Goal: Information Seeking & Learning: Learn about a topic

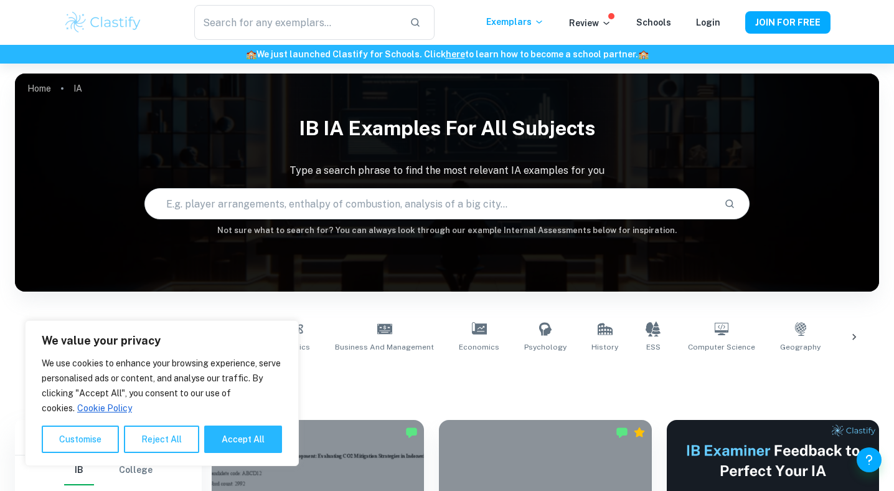
click at [207, 207] on input "text" at bounding box center [429, 203] width 569 height 35
type input "psychology"
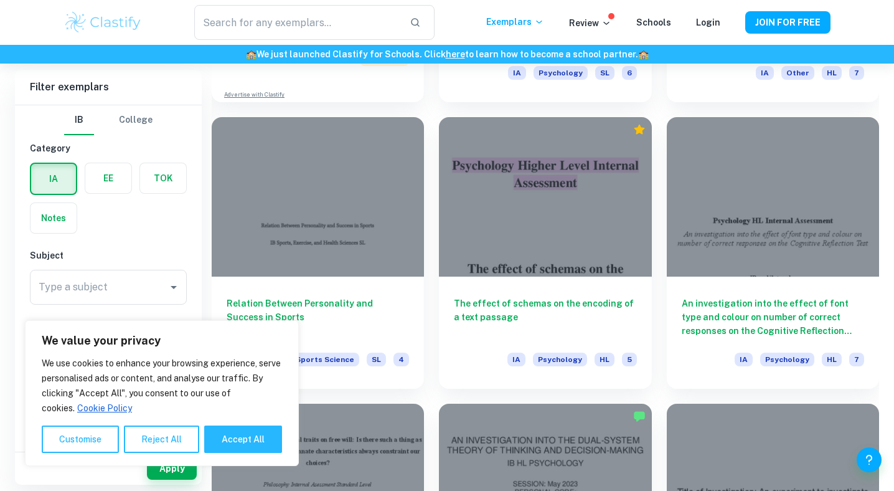
scroll to position [1165, 0]
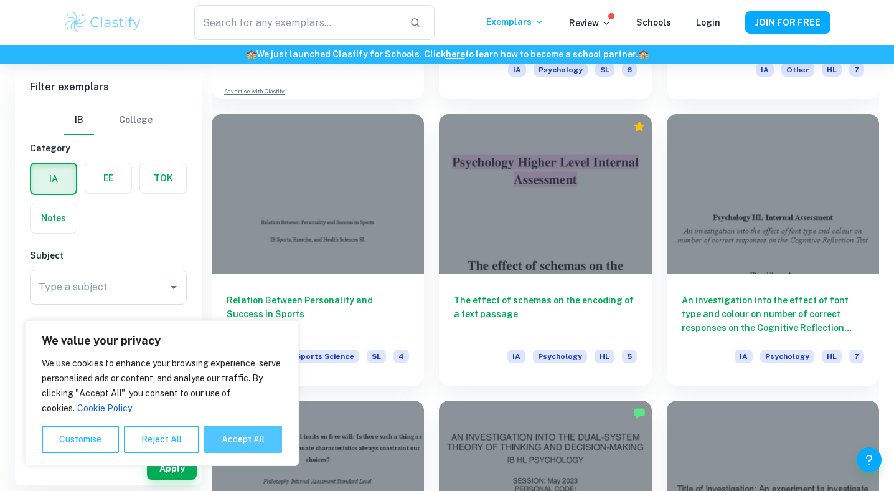
click at [234, 442] on button "Accept All" at bounding box center [243, 438] width 78 height 27
checkbox input "true"
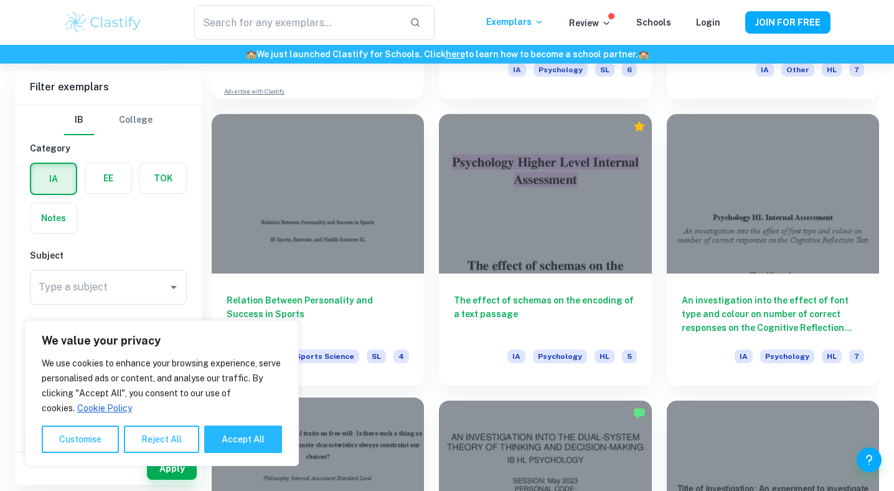
checkbox input "true"
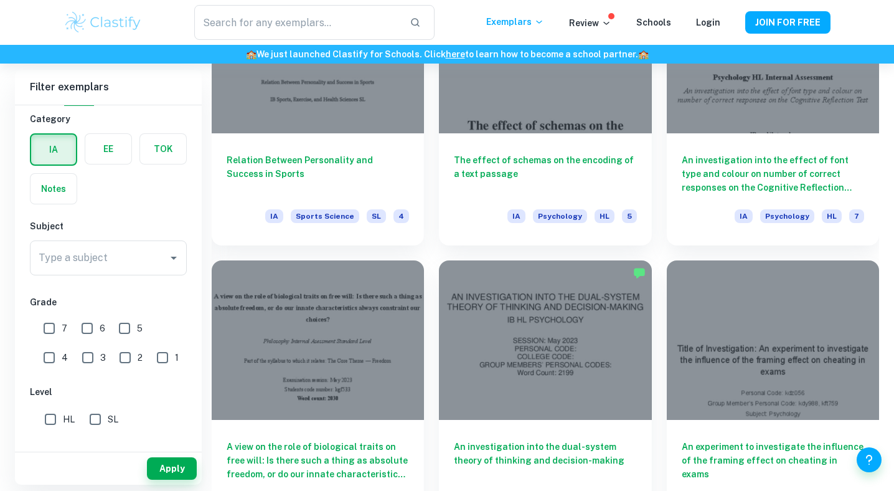
scroll to position [1308, 0]
